Goal: Information Seeking & Learning: Find specific fact

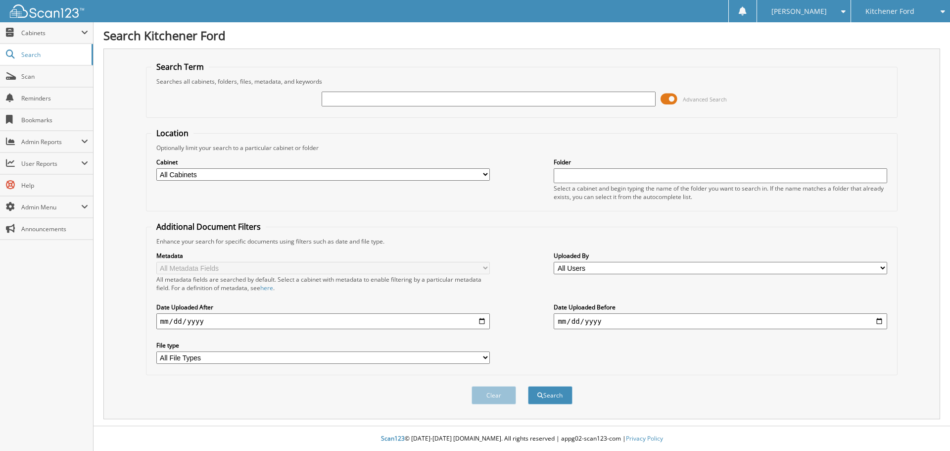
click at [384, 90] on div "Advanced Search" at bounding box center [521, 99] width 741 height 27
click at [377, 101] on input "text" at bounding box center [489, 99] width 334 height 15
paste input "25B1880AX"
type input "25B1880AX"
click at [528, 386] on button "Search" at bounding box center [550, 395] width 45 height 18
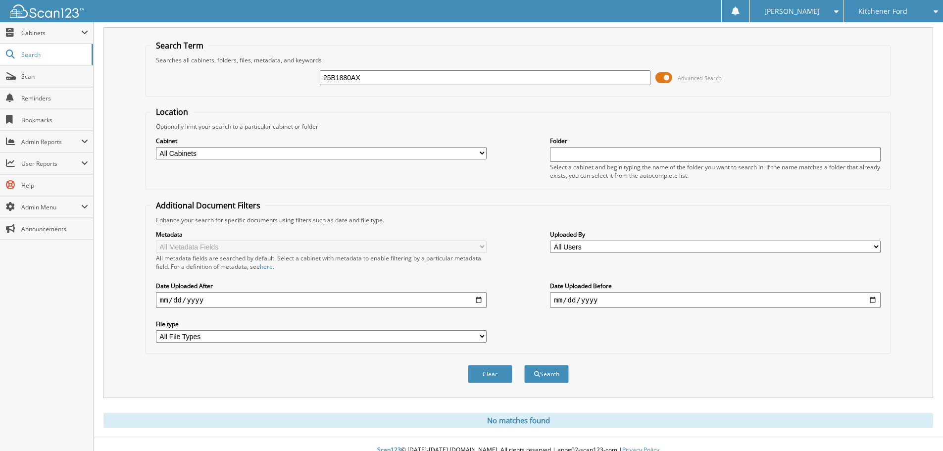
scroll to position [33, 0]
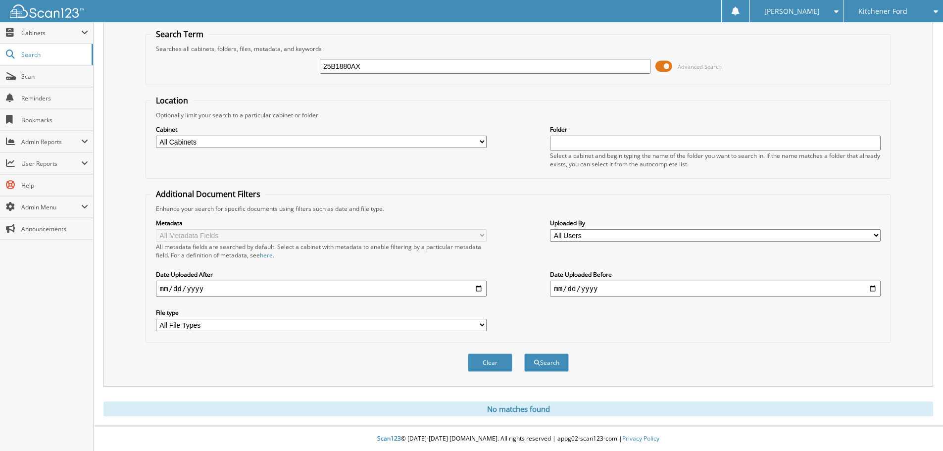
click at [383, 65] on input "25B1880AX" at bounding box center [485, 66] width 331 height 15
type input "25B1880"
click at [524, 353] on button "Search" at bounding box center [546, 362] width 45 height 18
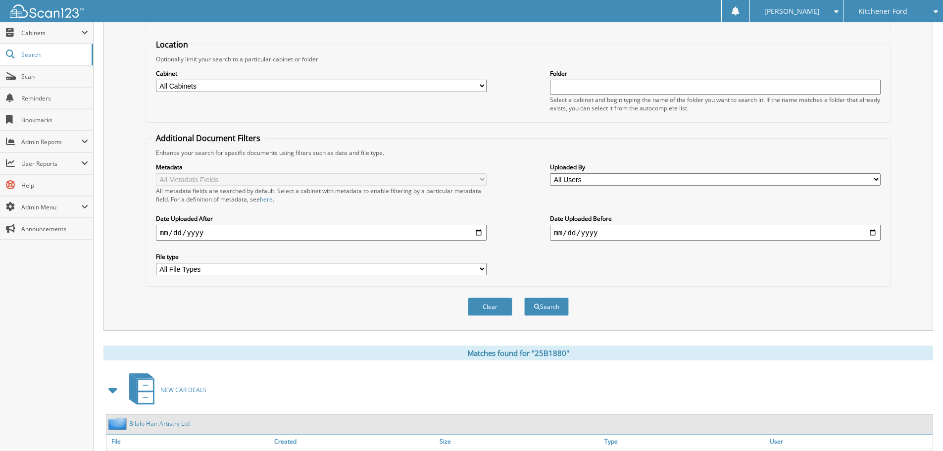
scroll to position [163, 0]
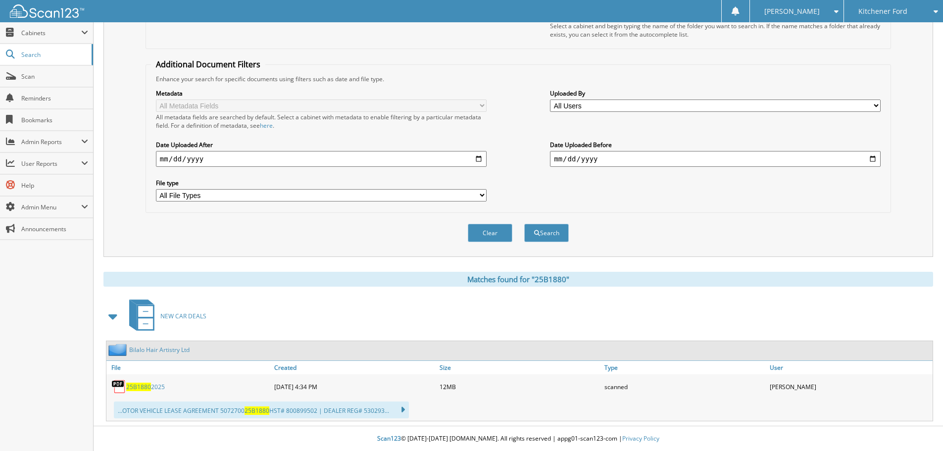
click at [141, 389] on span "25B1880" at bounding box center [138, 387] width 25 height 8
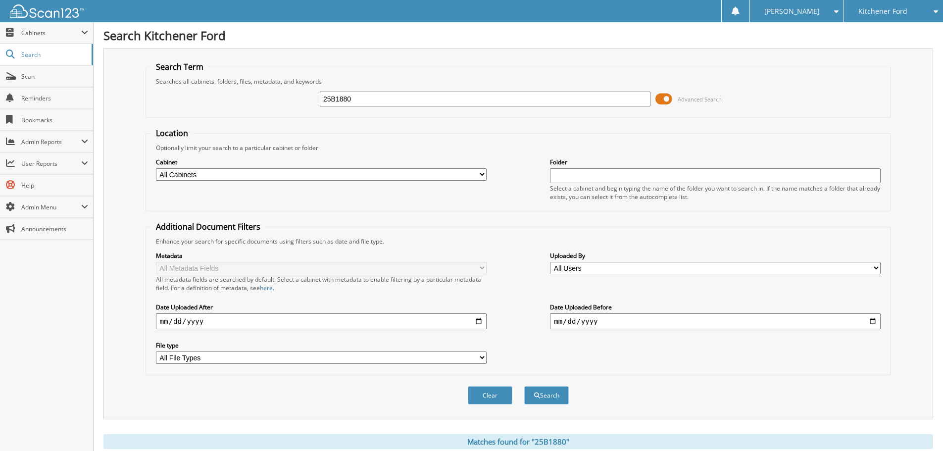
click at [368, 103] on input "25B1880" at bounding box center [485, 99] width 331 height 15
paste input "V5120AX"
type input "25V5120AX"
click at [524, 386] on button "Search" at bounding box center [546, 395] width 45 height 18
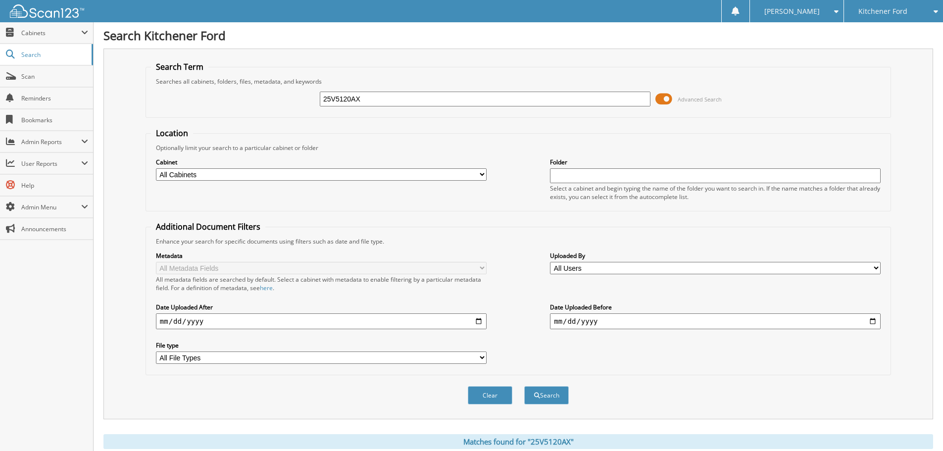
click at [394, 96] on input "25V5120AX" at bounding box center [485, 99] width 331 height 15
type input "25V5120"
click at [524, 386] on button "Search" at bounding box center [546, 395] width 45 height 18
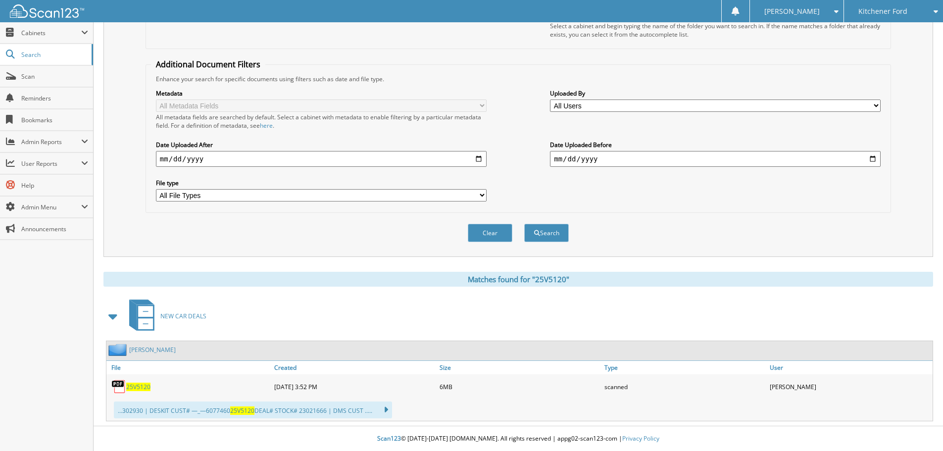
click at [129, 387] on span "25V5120" at bounding box center [138, 387] width 24 height 8
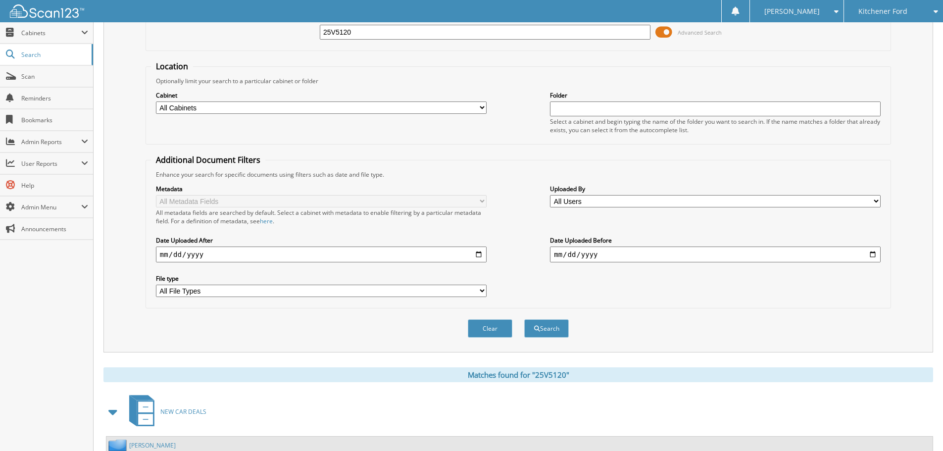
scroll to position [64, 0]
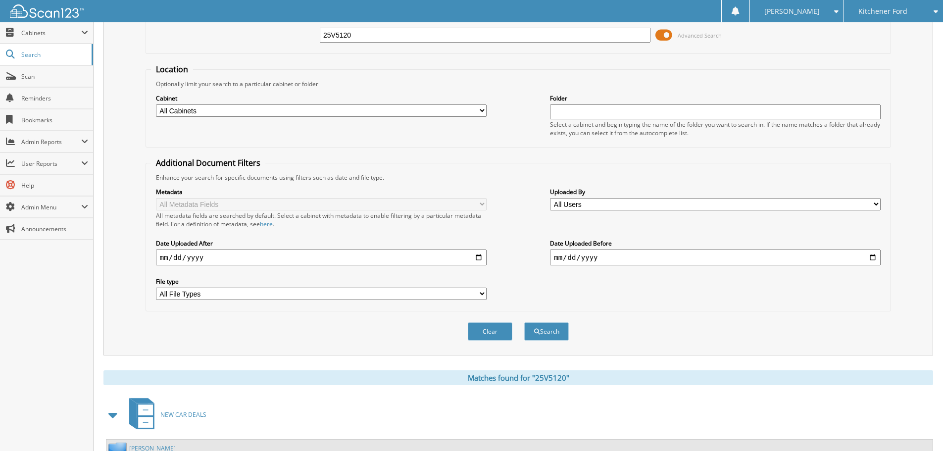
click at [533, 32] on input "25V5120" at bounding box center [485, 35] width 331 height 15
paste input "F3930AX"
type input "25F3930AX"
click at [550, 320] on div "Clear Search" at bounding box center [518, 331] width 745 height 40
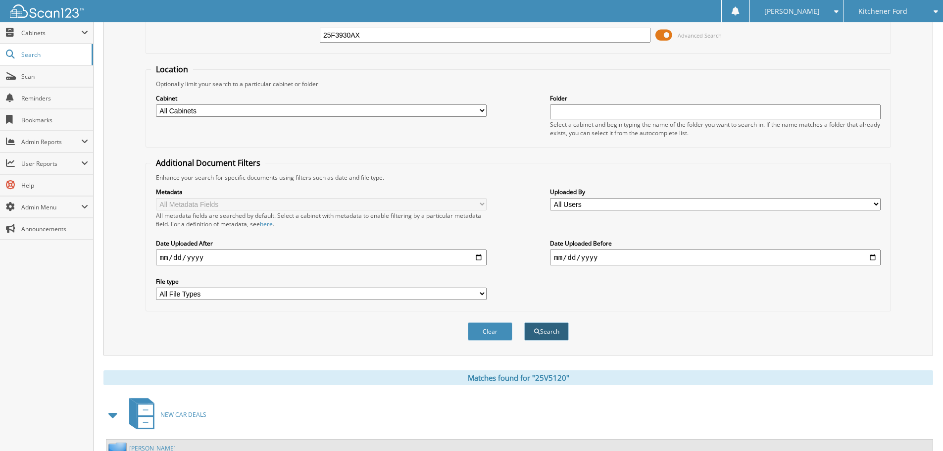
click at [544, 327] on button "Search" at bounding box center [546, 331] width 45 height 18
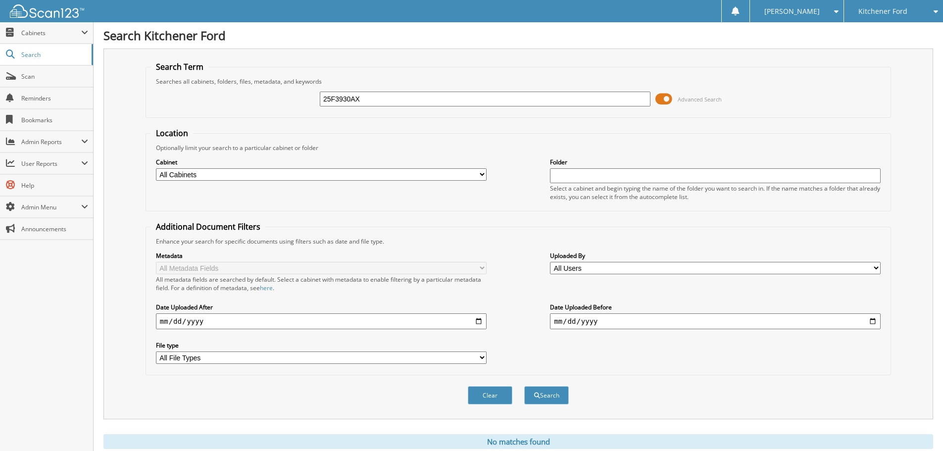
click at [412, 98] on input "25F3930AX" at bounding box center [485, 99] width 331 height 15
type input "25F3930"
click at [558, 407] on div "Clear Search" at bounding box center [518, 395] width 745 height 40
click at [551, 393] on button "Search" at bounding box center [546, 395] width 45 height 18
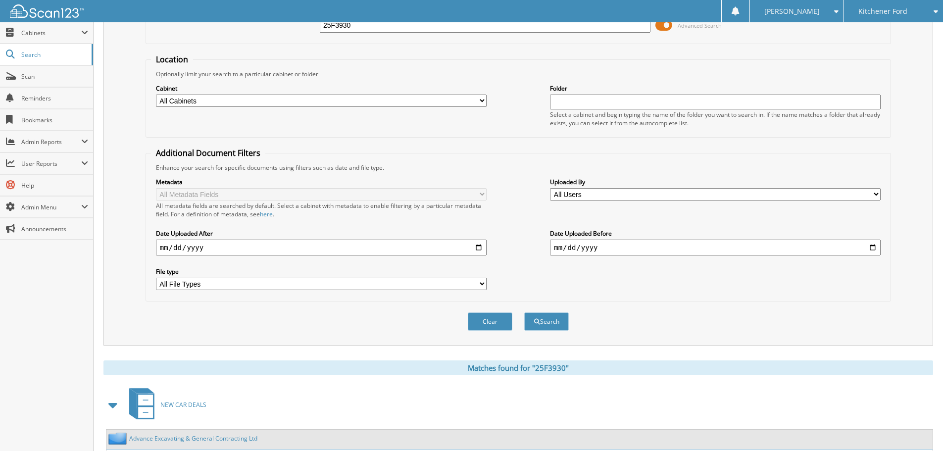
scroll to position [163, 0]
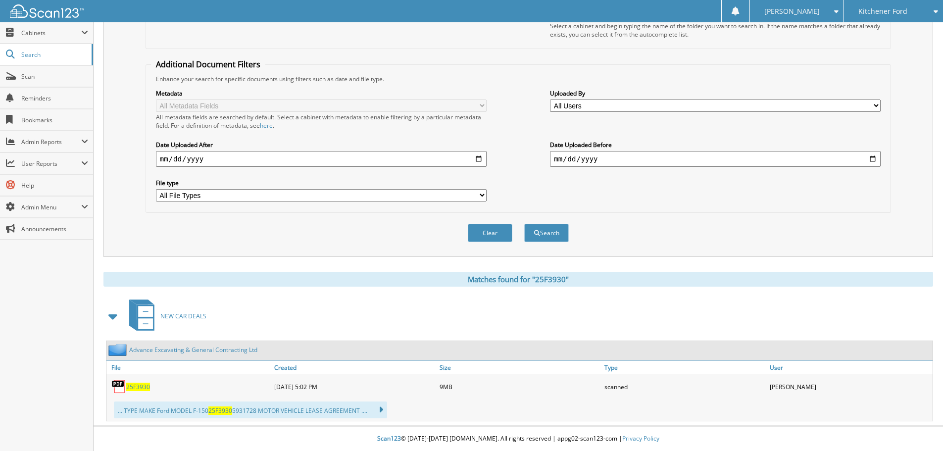
click at [149, 352] on link "Advance Excavating & General Contracting Ltd" at bounding box center [193, 350] width 128 height 8
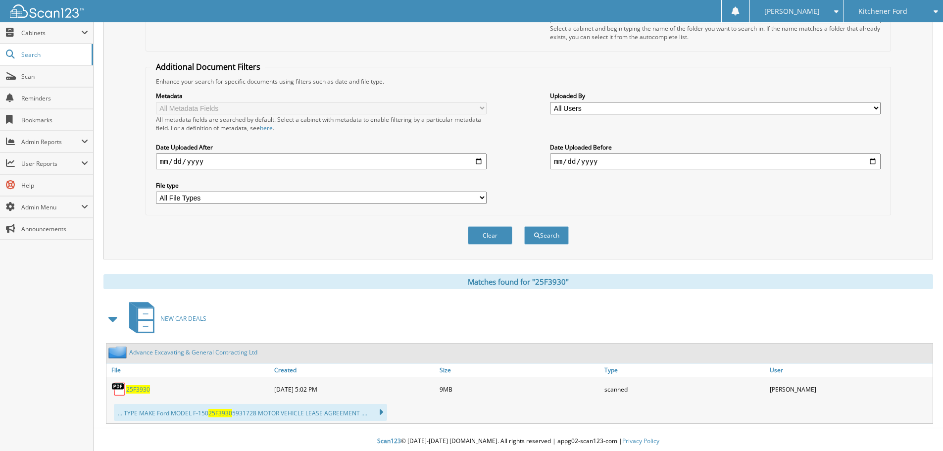
scroll to position [163, 0]
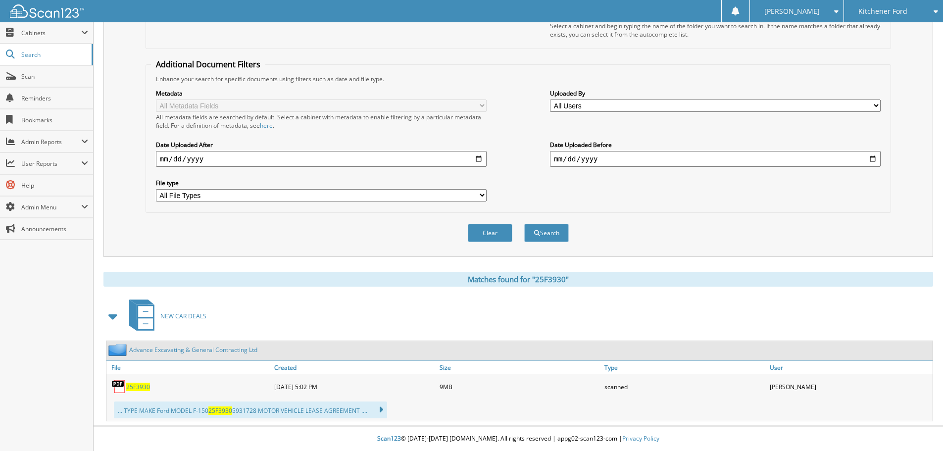
click at [131, 389] on span "25F3930" at bounding box center [138, 387] width 24 height 8
